Goal: Transaction & Acquisition: Obtain resource

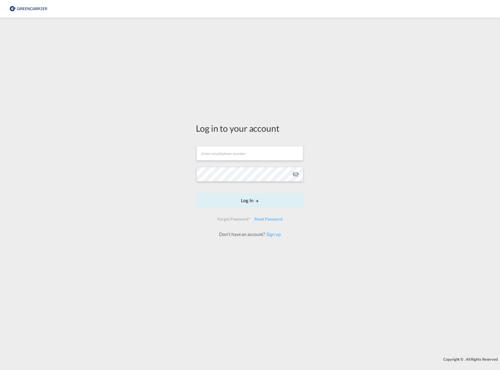
click at [257, 162] on form "Email field is required Password field is required Log In Forgot Password? Rese…" at bounding box center [250, 188] width 108 height 97
click at [258, 157] on input "text" at bounding box center [250, 153] width 107 height 15
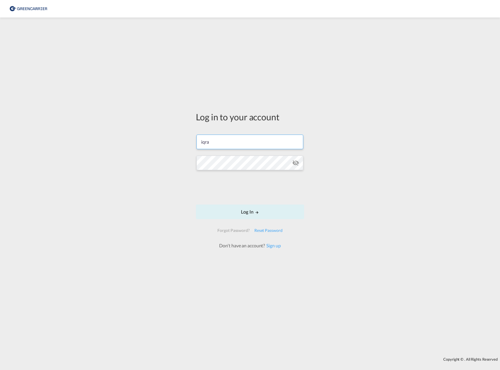
type input "[EMAIL_ADDRESS][PERSON_NAME][DOMAIN_NAME]"
click at [267, 212] on button "Log In" at bounding box center [250, 211] width 108 height 15
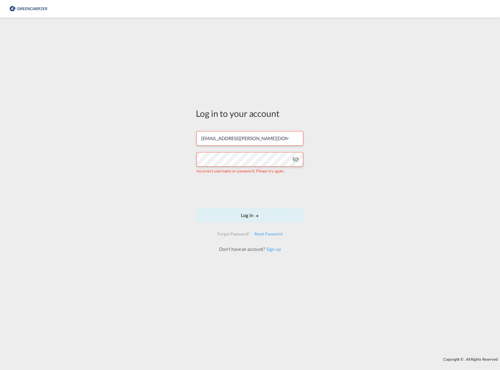
click at [293, 157] on md-icon "icon-eye-off" at bounding box center [295, 159] width 7 height 7
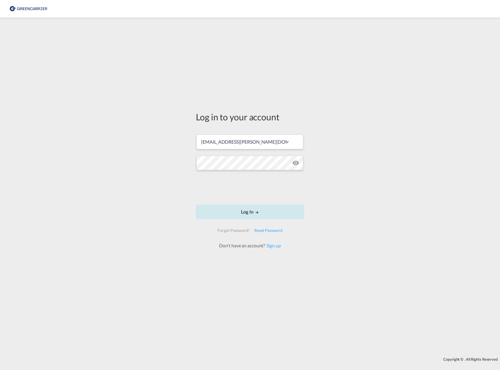
drag, startPoint x: 254, startPoint y: 211, endPoint x: 258, endPoint y: 211, distance: 4.1
click at [254, 210] on button "Log In" at bounding box center [250, 211] width 108 height 15
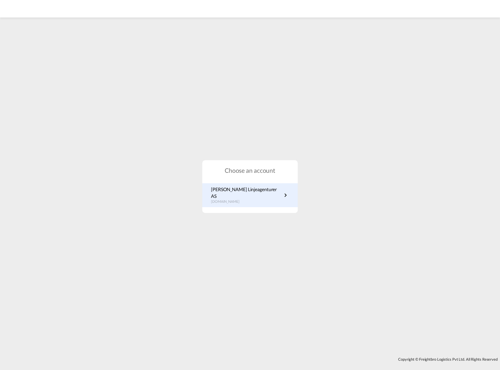
click at [241, 193] on p "[PERSON_NAME] Linjeagenturer AS" at bounding box center [246, 192] width 71 height 13
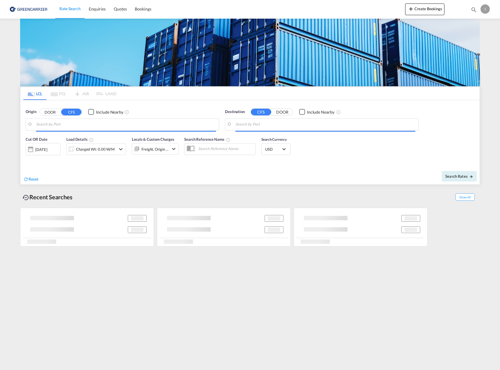
type input "[GEOGRAPHIC_DATA], NOOSL"
type input "Busan, KRPUS"
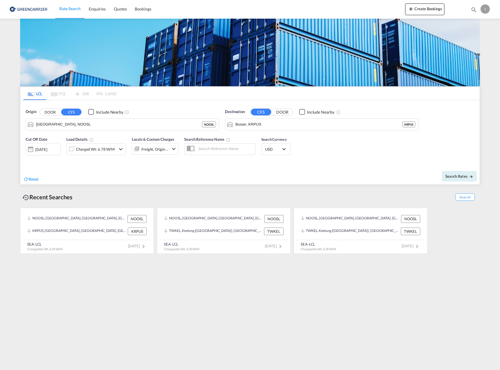
drag, startPoint x: 146, startPoint y: 8, endPoint x: 164, endPoint y: 17, distance: 19.5
click at [146, 8] on span "Bookings" at bounding box center [143, 8] width 16 height 5
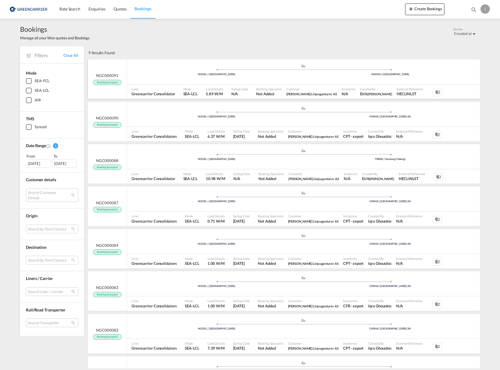
click at [357, 83] on div ".a{fill:#aaa8ad;} .a{fill:#aaa8ad;} NOOSL | [GEOGRAPHIC_DATA] HKHKG | [GEOGRAPH…" at bounding box center [303, 71] width 353 height 25
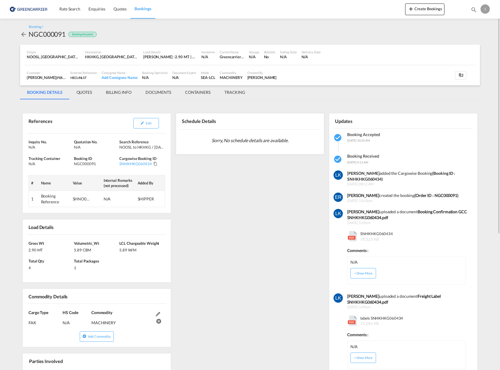
click at [169, 93] on md-tab-item "DOCUMENTS" at bounding box center [159, 92] width 40 height 14
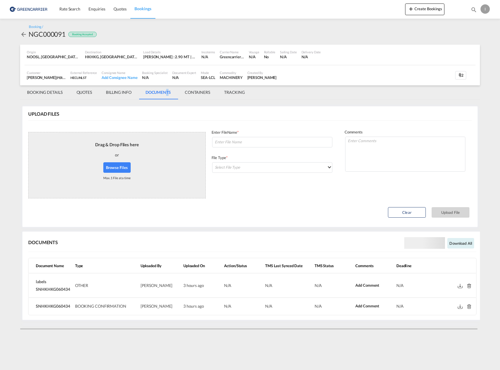
click at [462, 285] on md-icon at bounding box center [460, 286] width 5 height 4
click at [462, 308] on md-icon at bounding box center [460, 306] width 5 height 4
click at [330, 31] on div "Booking / NGC000091 Booking Accepted" at bounding box center [250, 31] width 460 height 14
drag, startPoint x: 351, startPoint y: 83, endPoint x: 357, endPoint y: 76, distance: 9.1
click at [351, 83] on div "Customer [PERSON_NAME] [PERSON_NAME] Linjeagenturer AS , +-1 more External Refe…" at bounding box center [249, 75] width 451 height 20
